Goal: Task Accomplishment & Management: Manage account settings

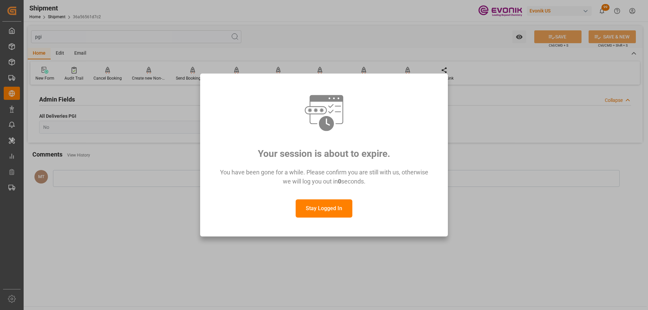
click at [317, 207] on button "Stay Logged In" at bounding box center [324, 209] width 57 height 18
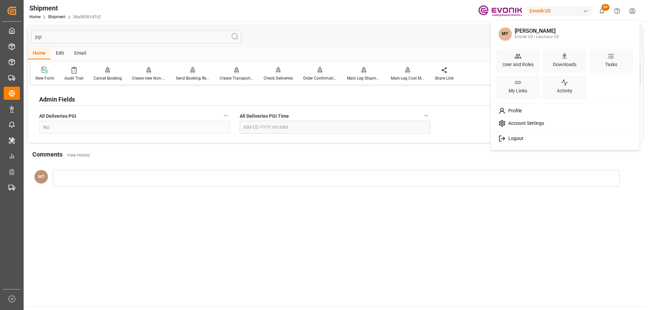
click at [631, 14] on html "Created by potrace 1.15, written by [PERSON_NAME] [DATE]-[DATE] Created by potr…" at bounding box center [324, 155] width 648 height 310
click at [527, 59] on div "User and Roles" at bounding box center [518, 61] width 44 height 24
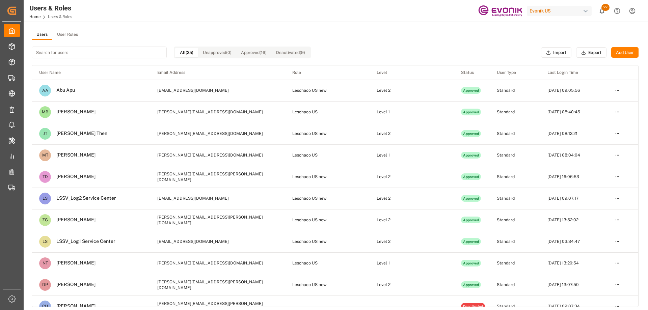
click at [623, 51] on button "Add User" at bounding box center [625, 52] width 27 height 11
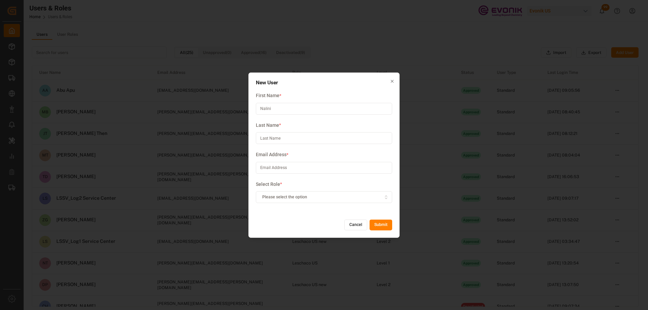
type input "Nalini"
click at [277, 135] on input at bounding box center [324, 138] width 136 height 12
click at [265, 136] on input "Badeo" at bounding box center [324, 138] width 136 height 12
type input "[PERSON_NAME]"
click at [276, 164] on input at bounding box center [324, 168] width 136 height 12
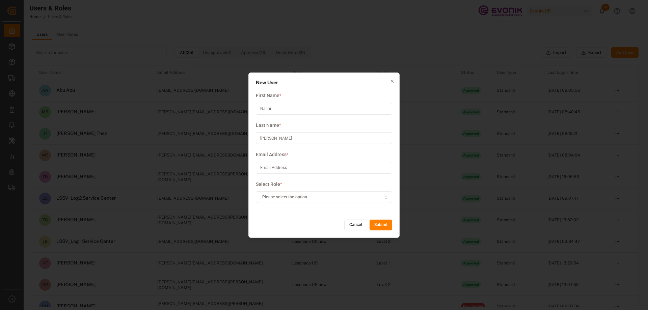
paste input "[EMAIL_ADDRESS][PERSON_NAME][DOMAIN_NAME]"
type input "[EMAIL_ADDRESS][PERSON_NAME][DOMAIN_NAME]"
click at [279, 198] on span "Please select the option" at bounding box center [284, 198] width 45 height 6
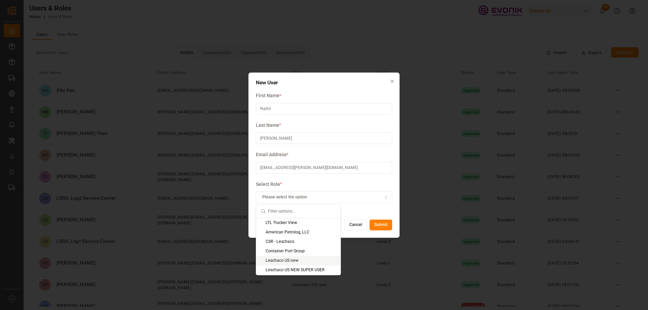
click at [297, 262] on div "Leschaco US new" at bounding box center [298, 260] width 84 height 9
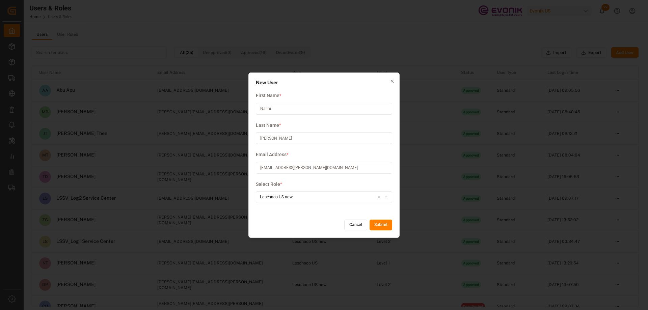
click at [379, 224] on button "Submit" at bounding box center [381, 225] width 23 height 11
